Goal: Information Seeking & Learning: Check status

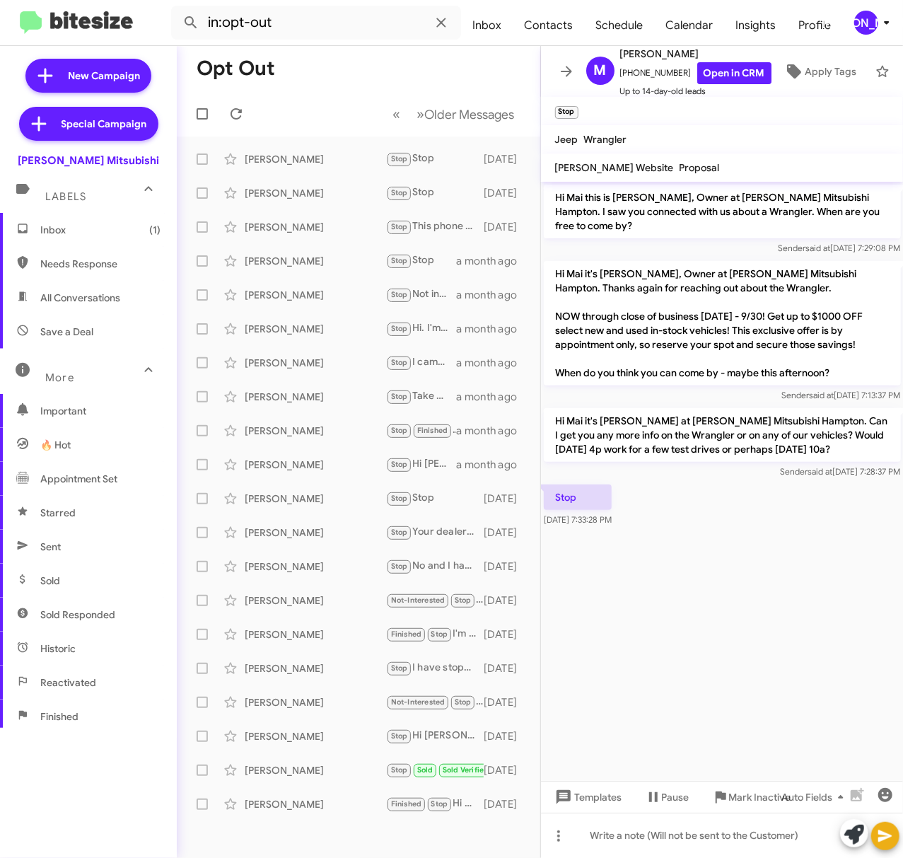
scroll to position [151, 0]
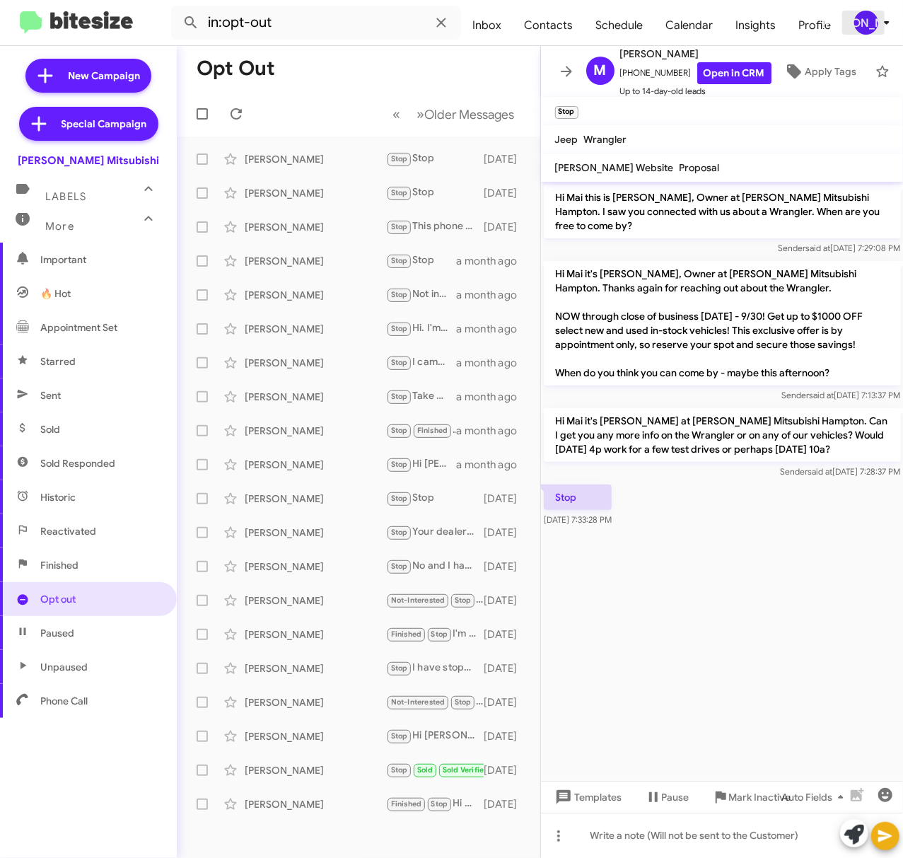
click at [874, 21] on div "[PERSON_NAME]" at bounding box center [866, 23] width 24 height 24
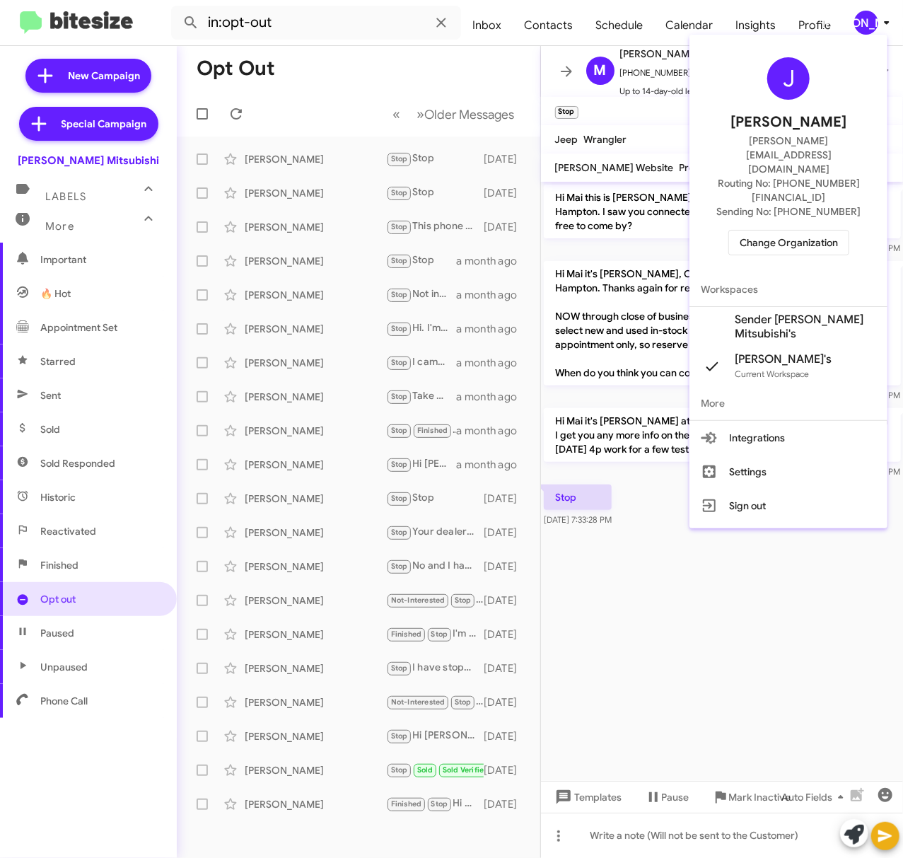
click at [775, 230] on span "Change Organization" at bounding box center [789, 242] width 98 height 24
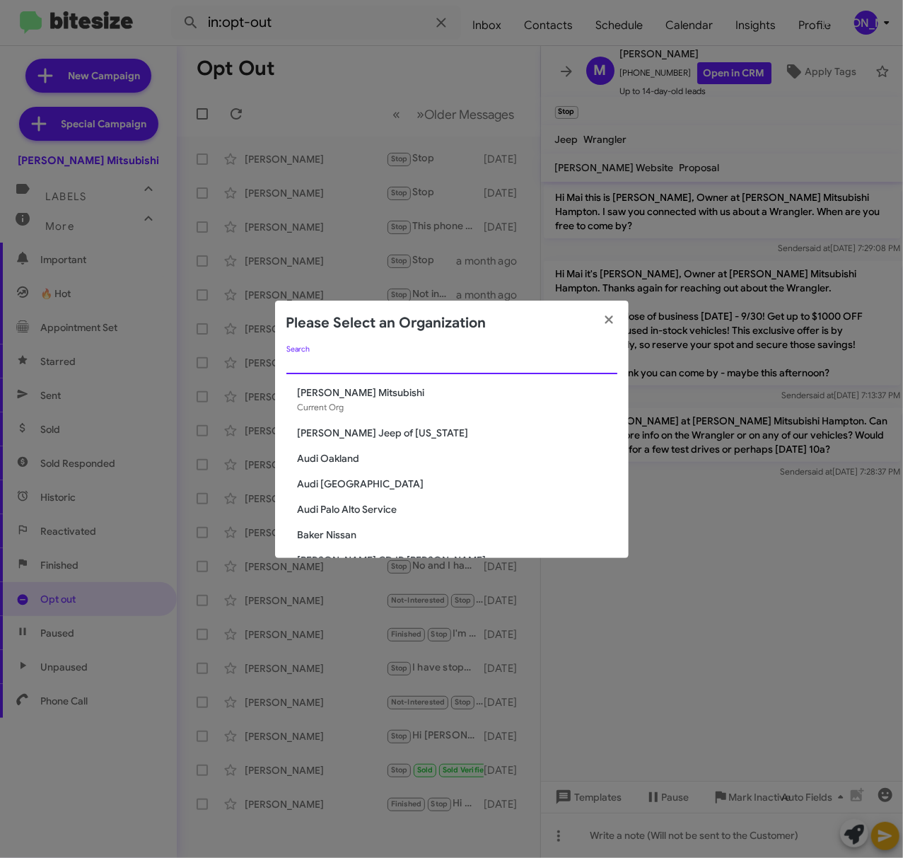
click at [479, 362] on input "Search" at bounding box center [451, 363] width 331 height 11
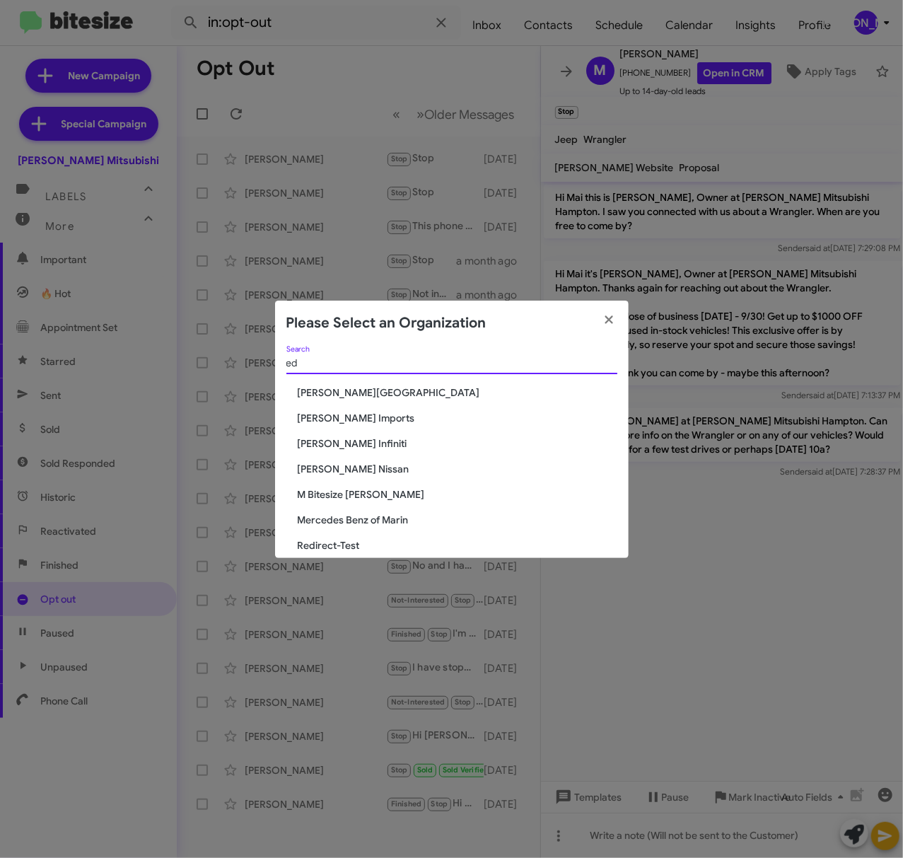
type input "ed"
click at [349, 464] on span "[PERSON_NAME] Nissan" at bounding box center [458, 469] width 320 height 14
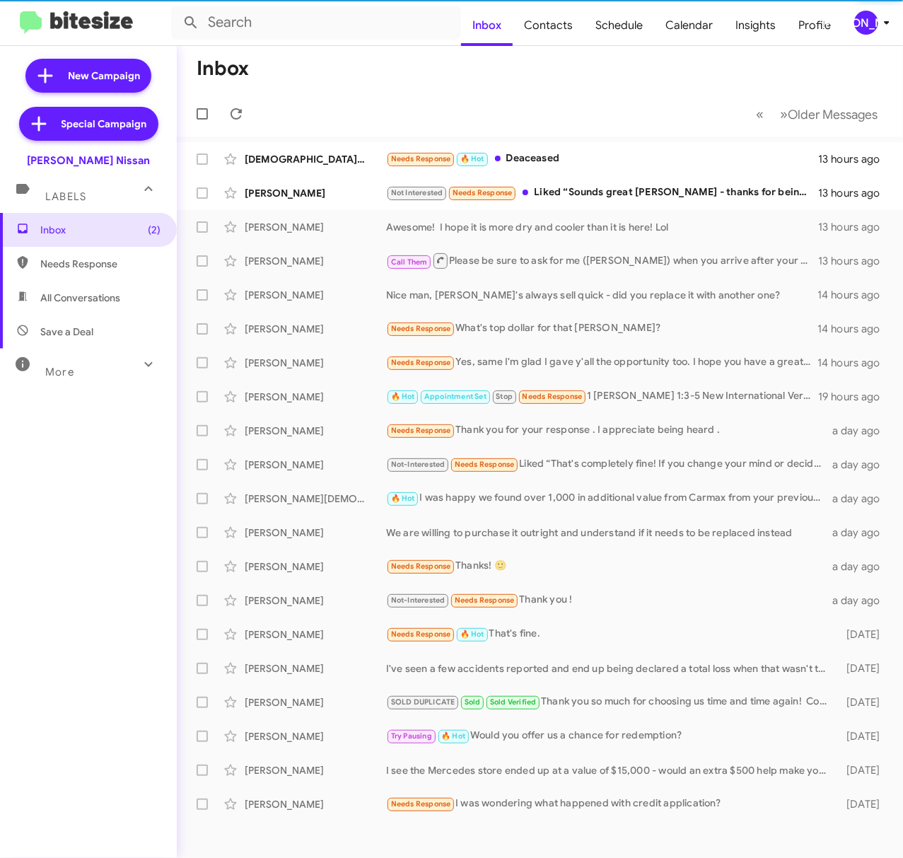
click at [85, 366] on div "More" at bounding box center [74, 366] width 126 height 26
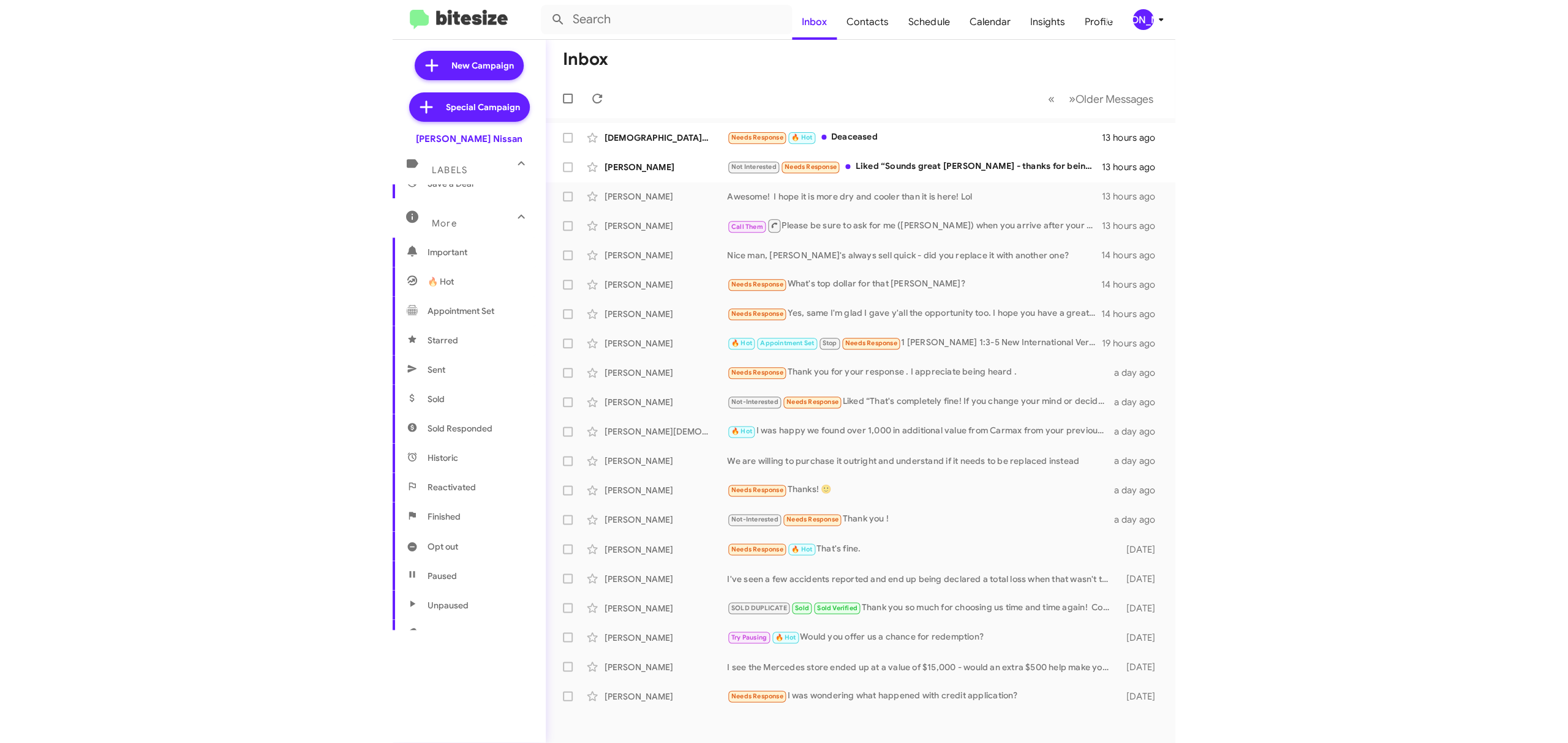
scroll to position [104, 0]
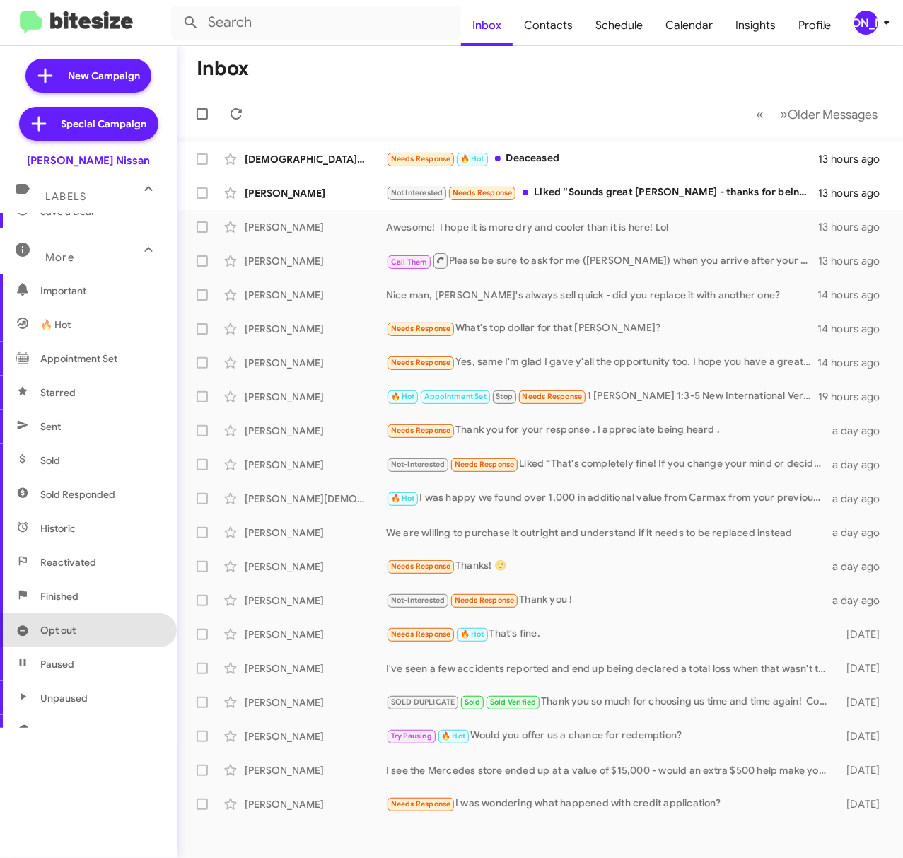
click at [88, 631] on span "Opt out" at bounding box center [88, 630] width 177 height 34
type input "in:opt-out"
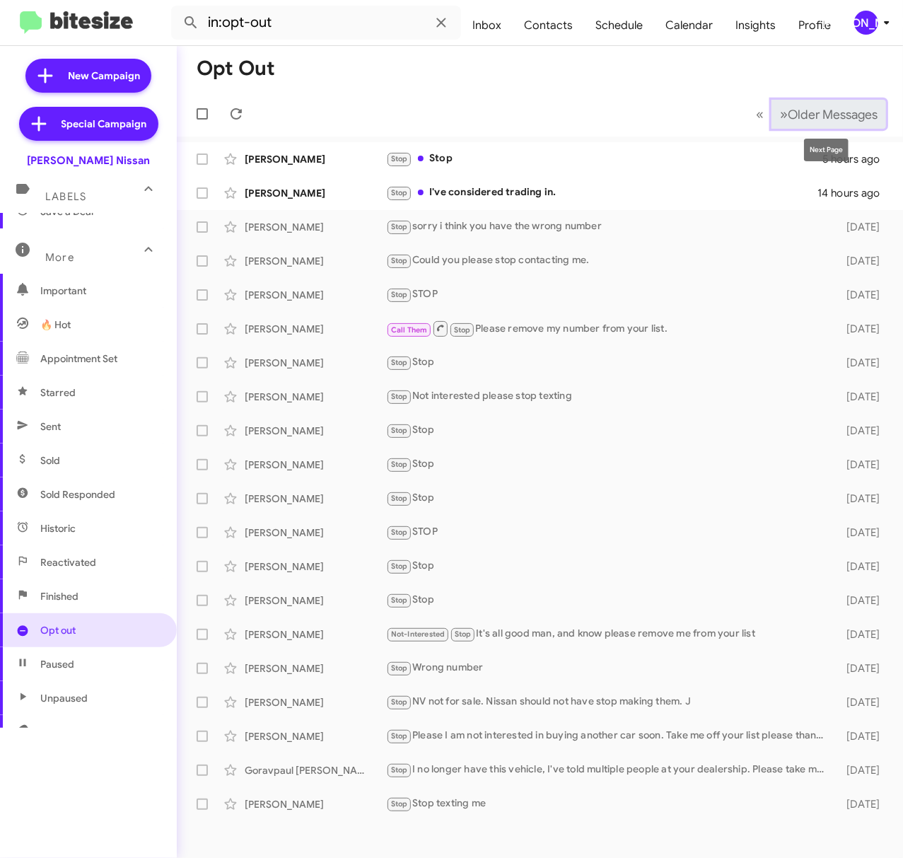
click at [816, 116] on span "Older Messages" at bounding box center [833, 115] width 90 height 16
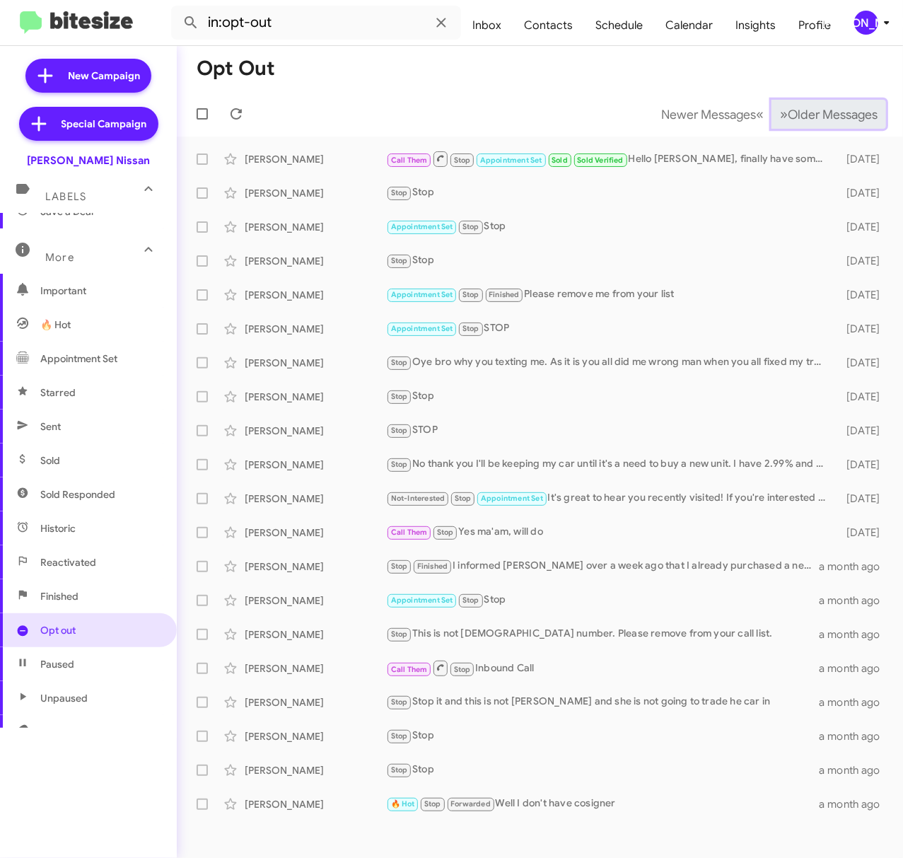
click at [816, 116] on span "Older Messages" at bounding box center [833, 115] width 90 height 16
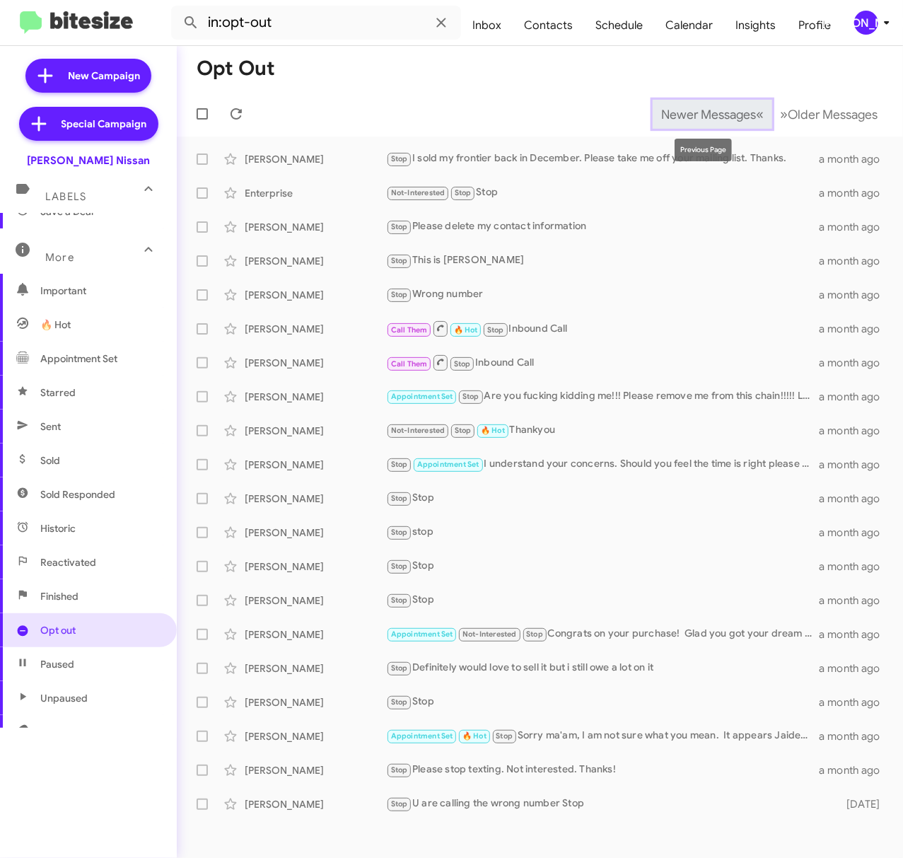
click at [728, 117] on span "Newer Messages" at bounding box center [708, 115] width 95 height 16
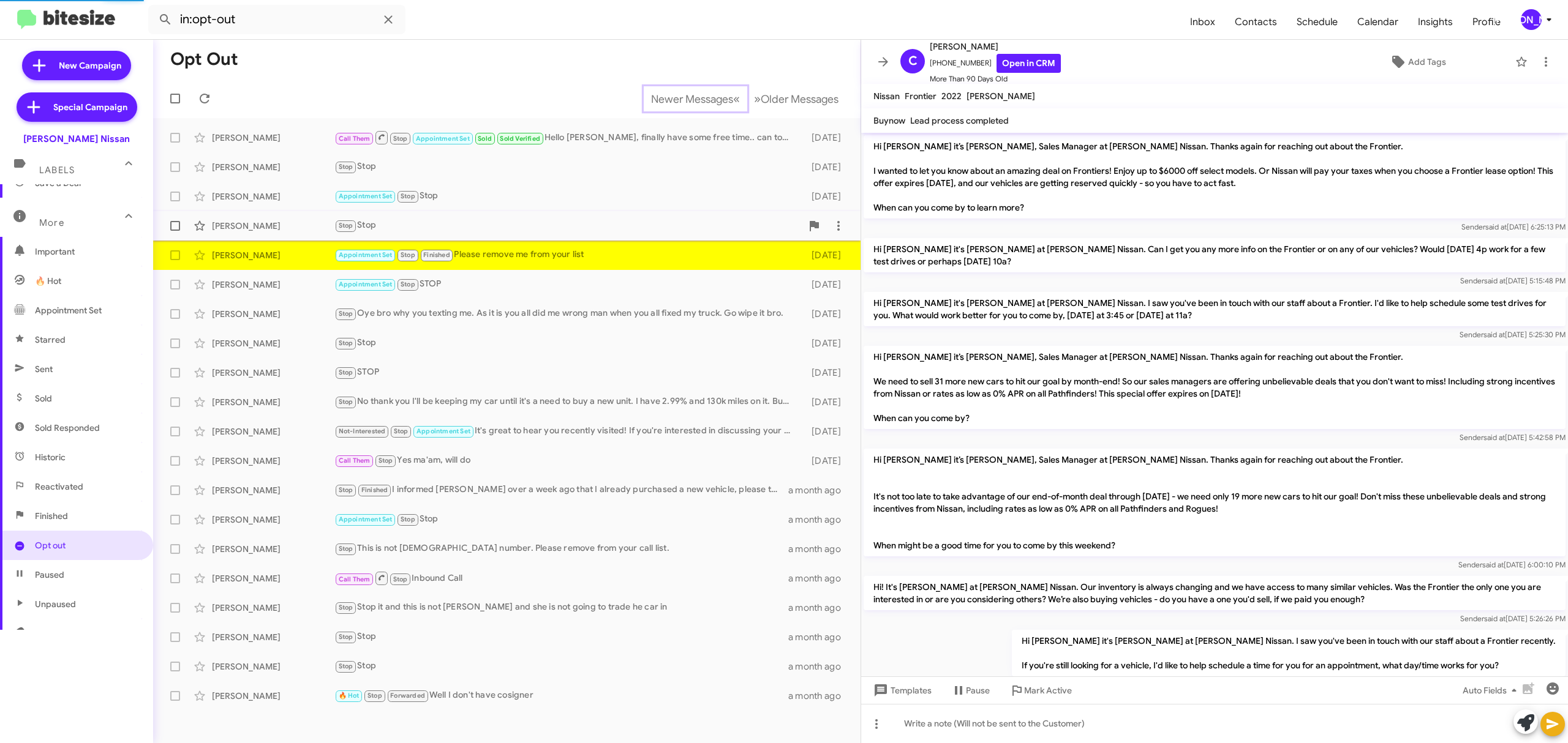
scroll to position [728, 0]
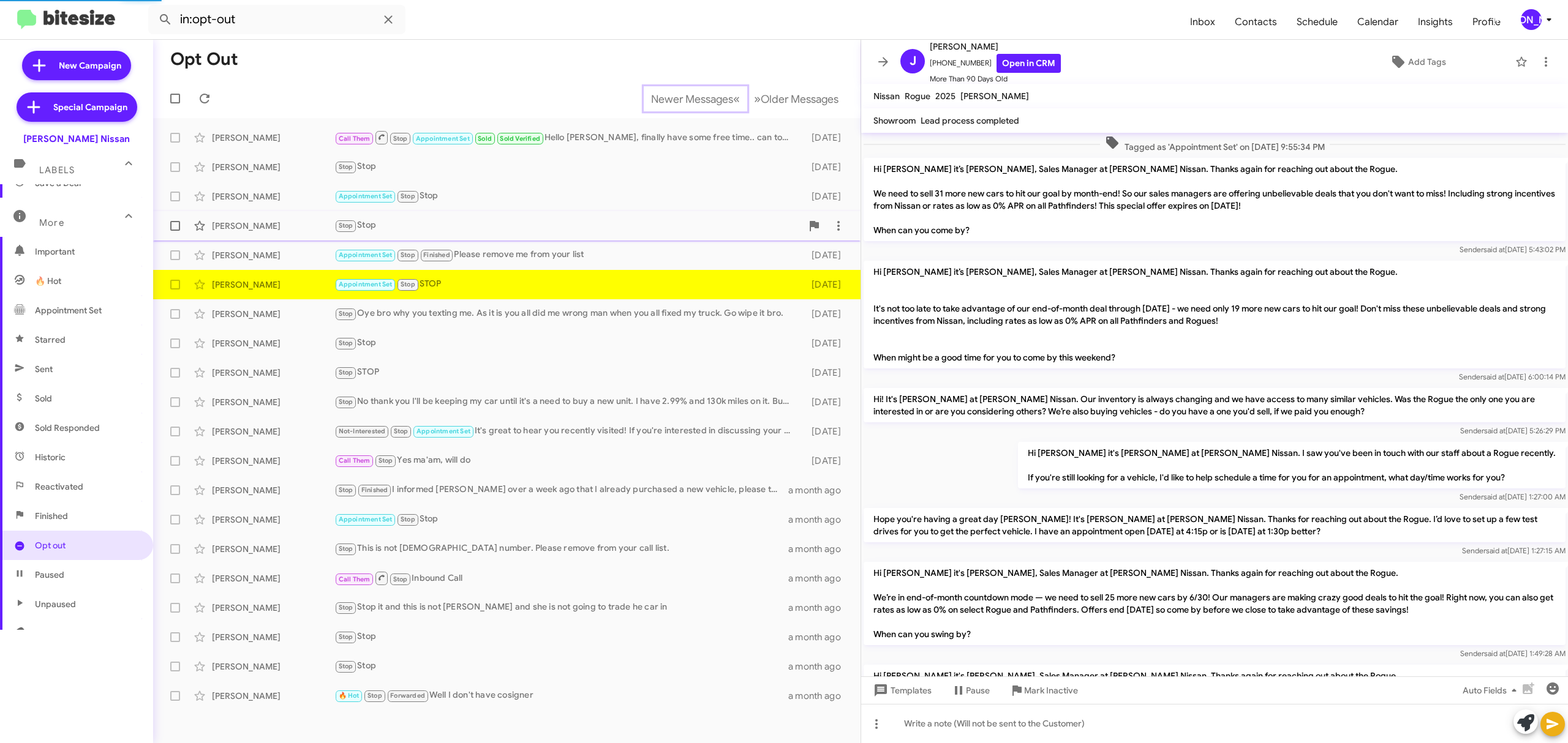
scroll to position [968, 0]
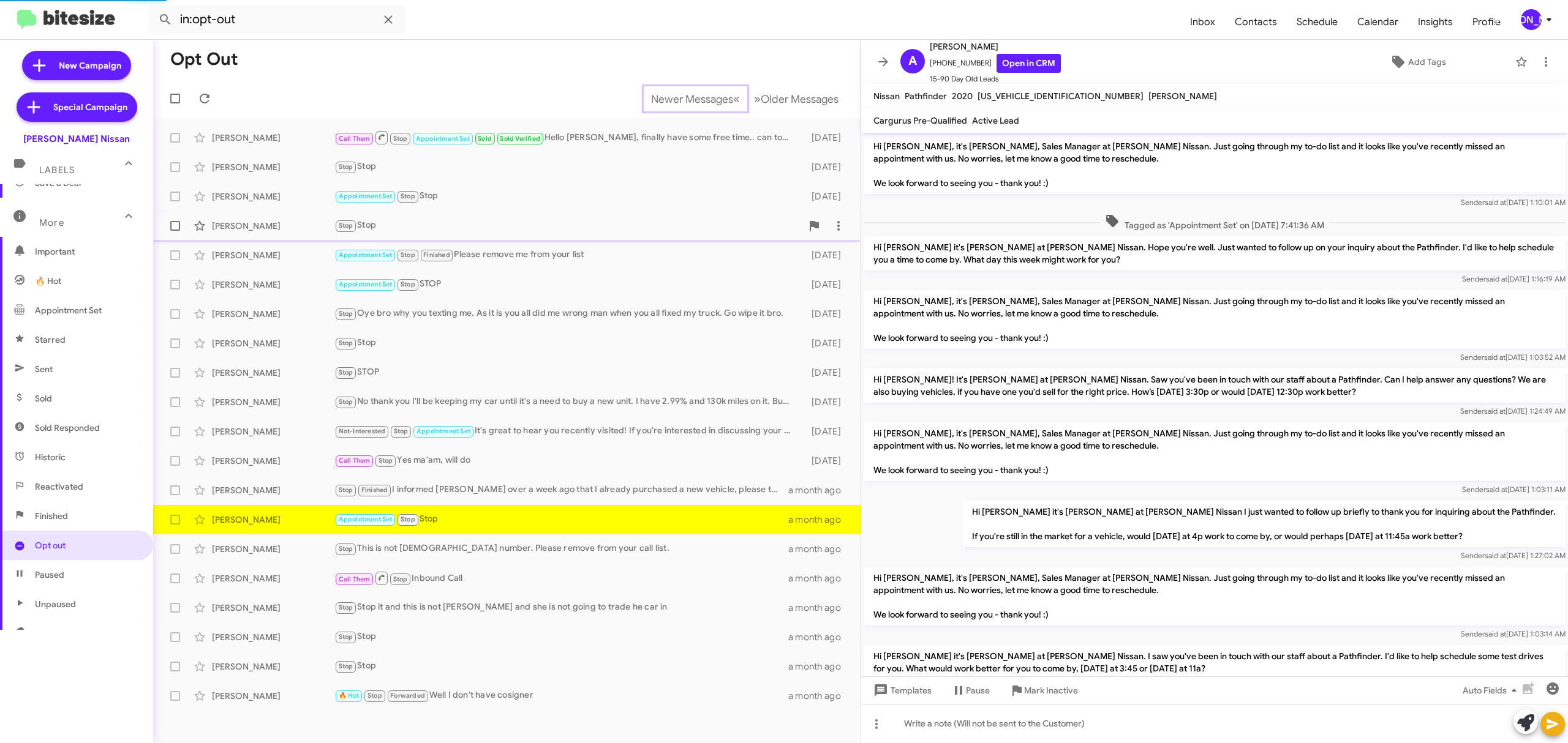
scroll to position [462, 0]
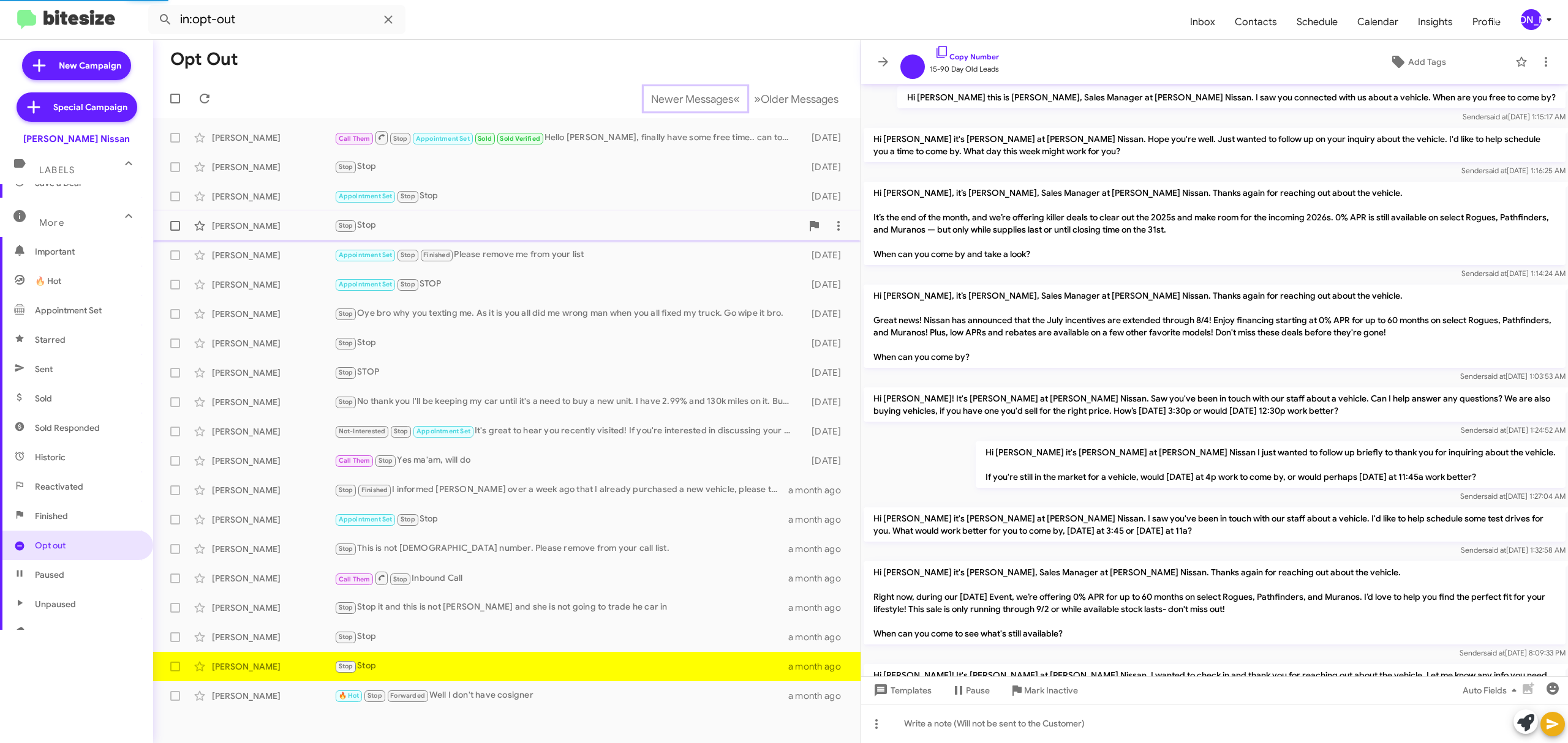
scroll to position [168, 0]
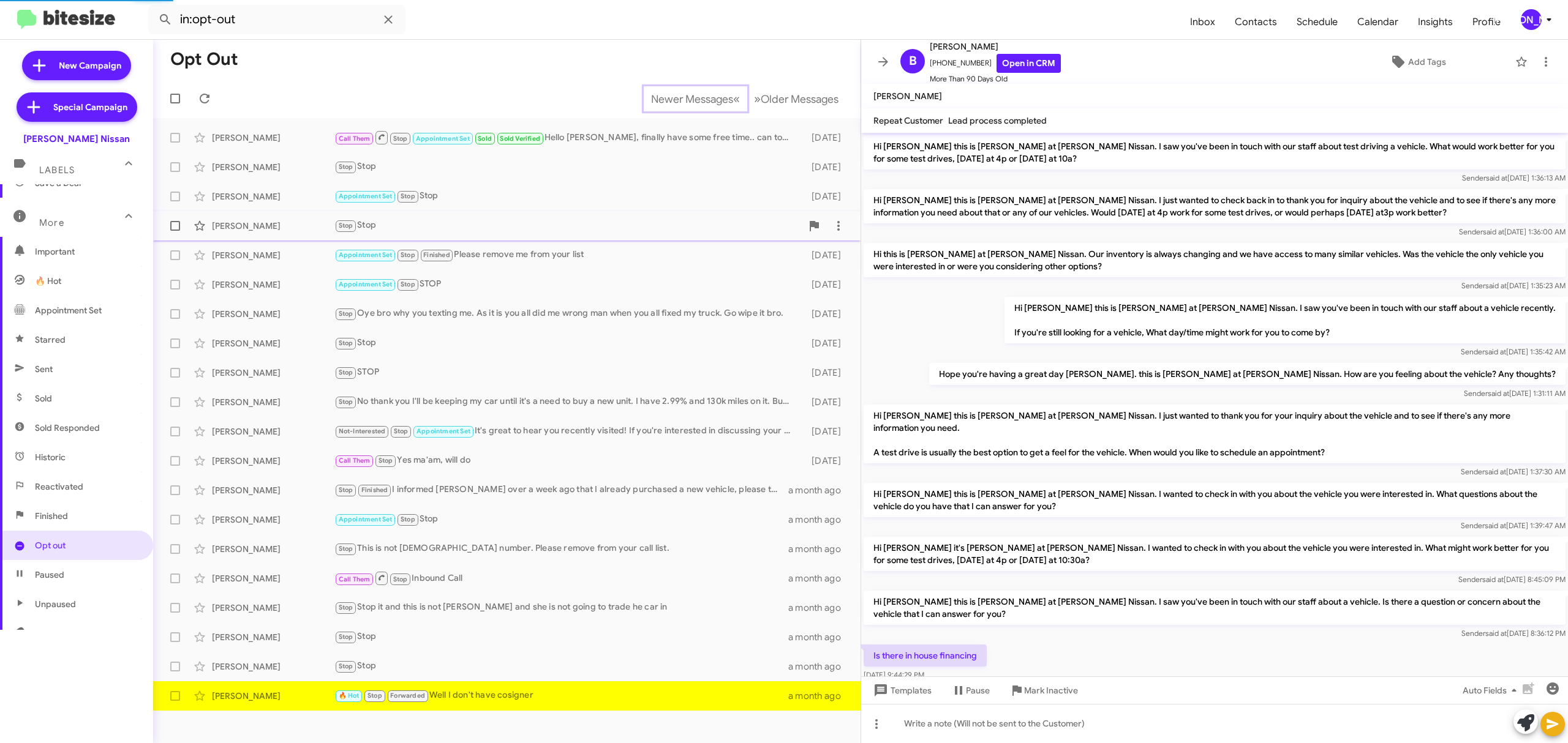
scroll to position [439, 0]
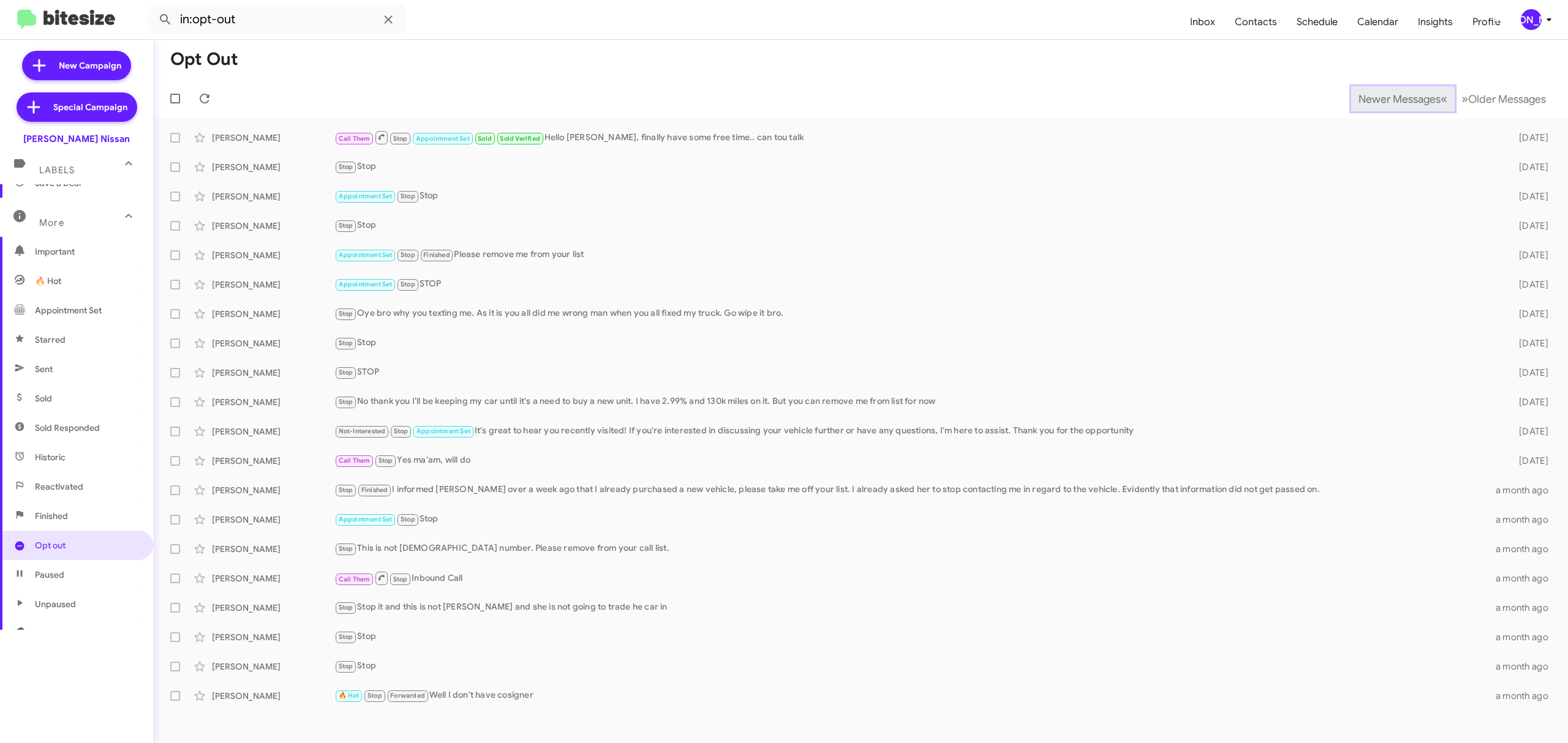
click at [781, 98] on span "Newer Messages" at bounding box center [1399, 100] width 82 height 14
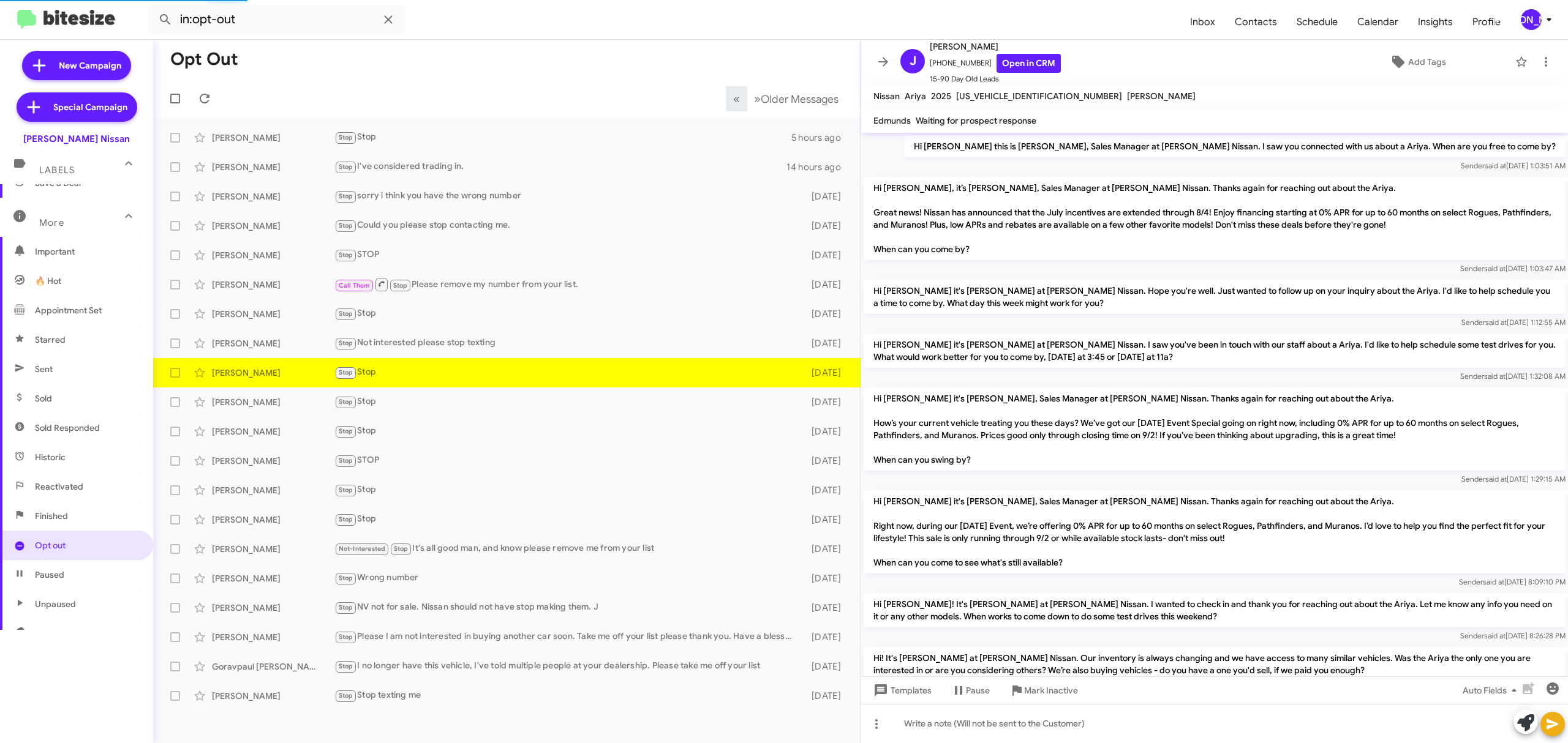
scroll to position [392, 0]
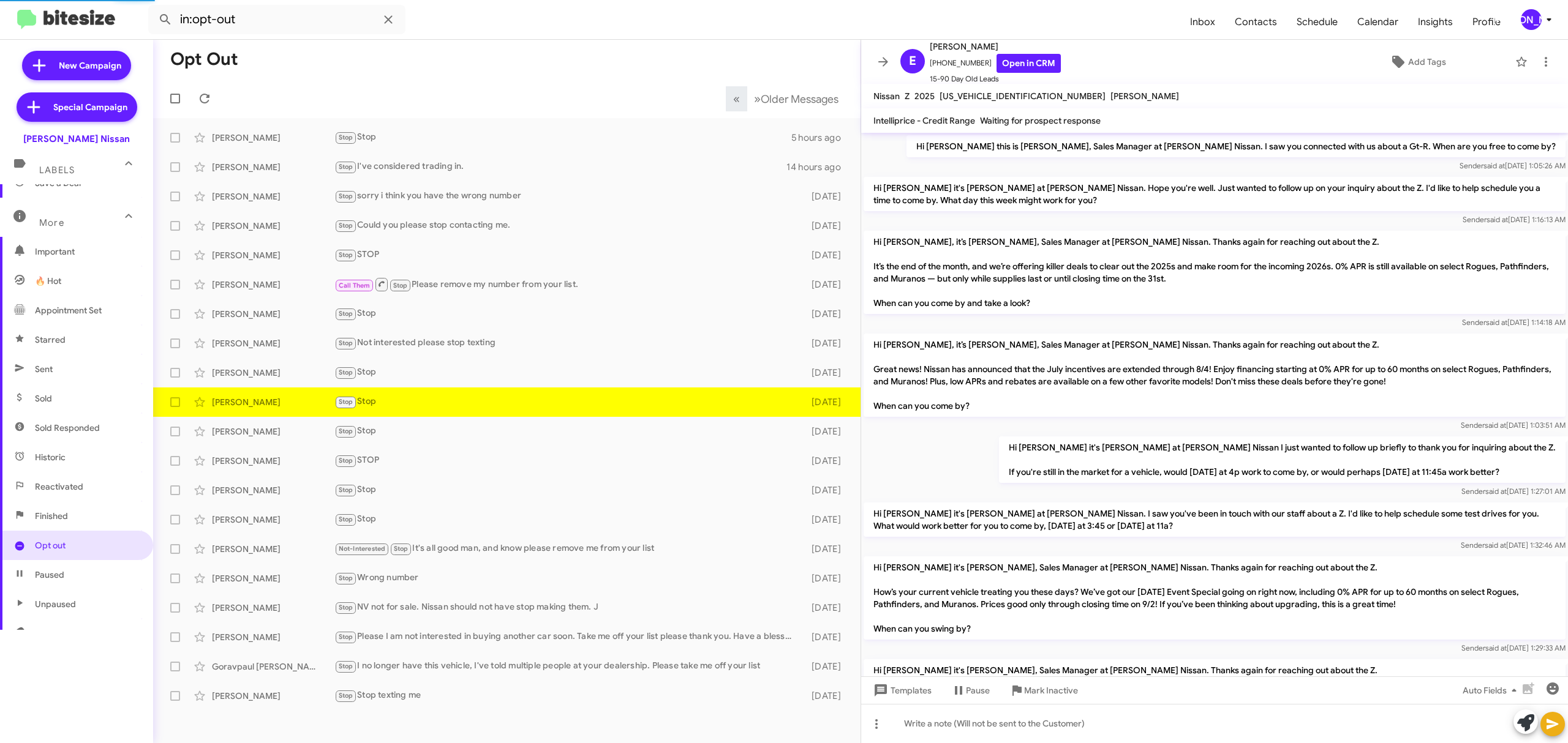
scroll to position [567, 0]
